Goal: Transaction & Acquisition: Book appointment/travel/reservation

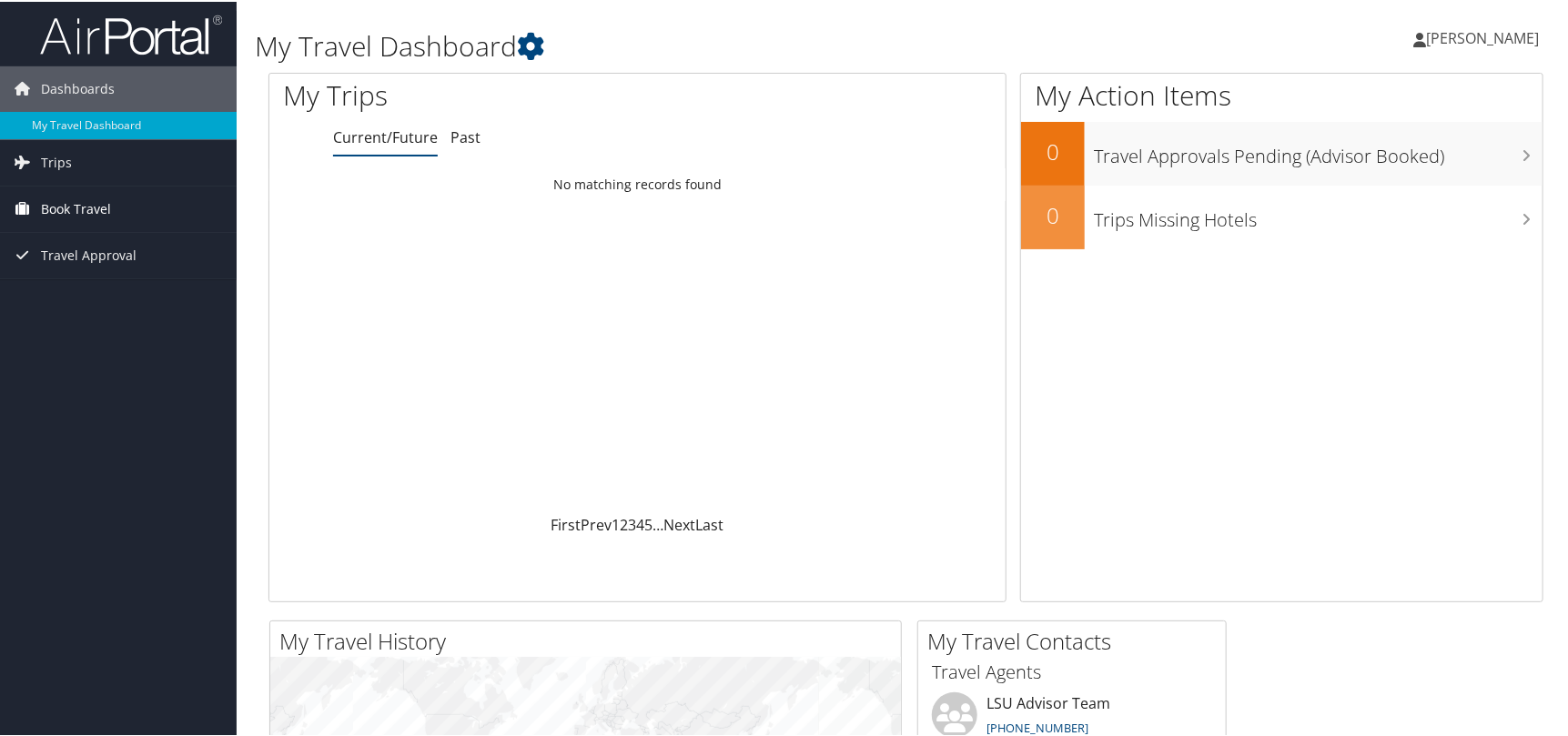
click at [94, 207] on span "Book Travel" at bounding box center [75, 207] width 70 height 45
click at [103, 277] on link "Book/Manage Online Trips" at bounding box center [118, 270] width 237 height 27
